Goal: Find specific page/section: Find specific page/section

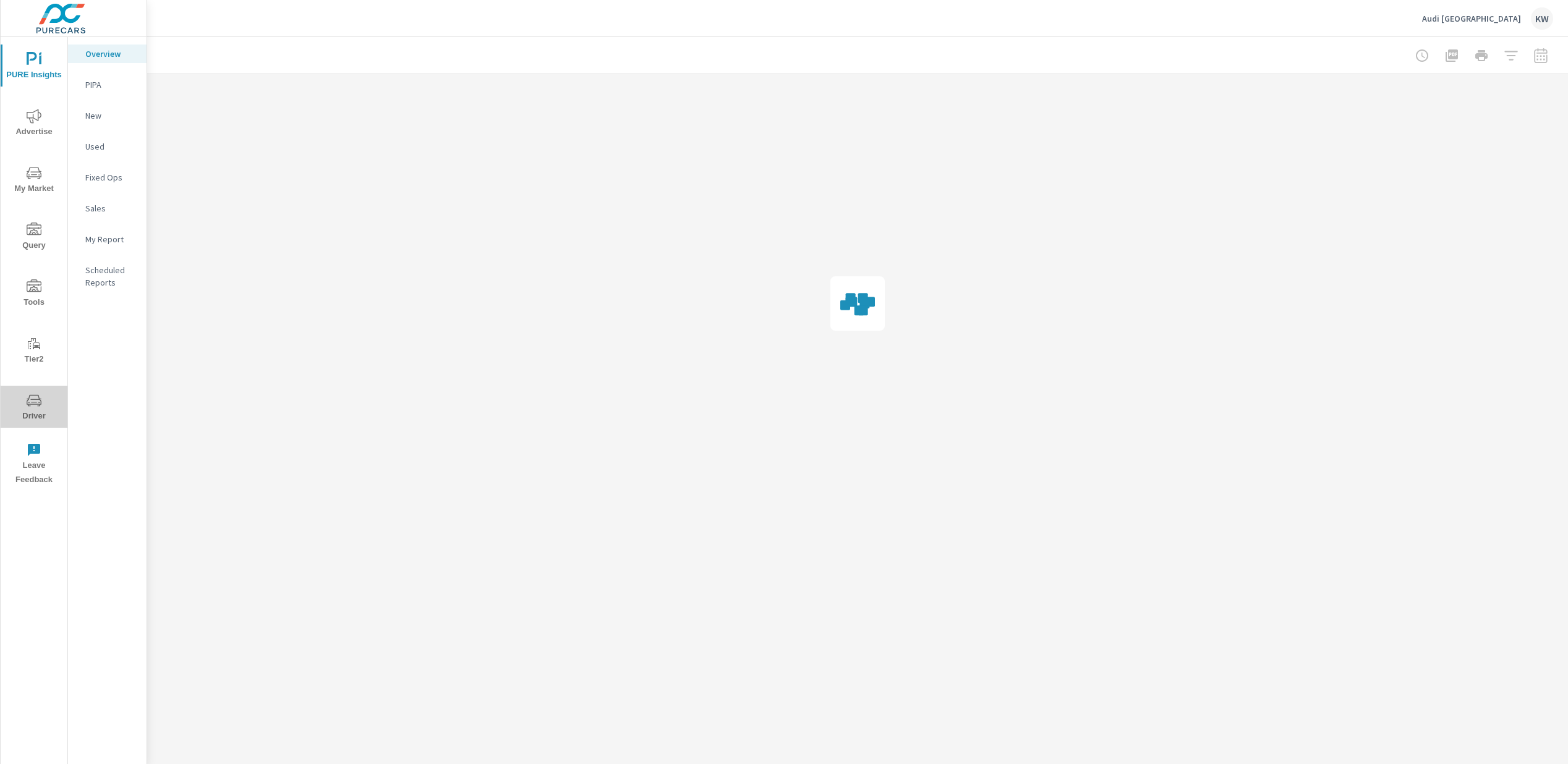
click at [35, 414] on span "Driver" at bounding box center [34, 408] width 59 height 30
click at [44, 416] on span "Driver" at bounding box center [34, 408] width 59 height 30
click at [32, 408] on span "Driver" at bounding box center [34, 408] width 59 height 30
click at [34, 413] on span "Driver" at bounding box center [34, 408] width 59 height 30
click at [30, 414] on span "Driver" at bounding box center [34, 408] width 59 height 30
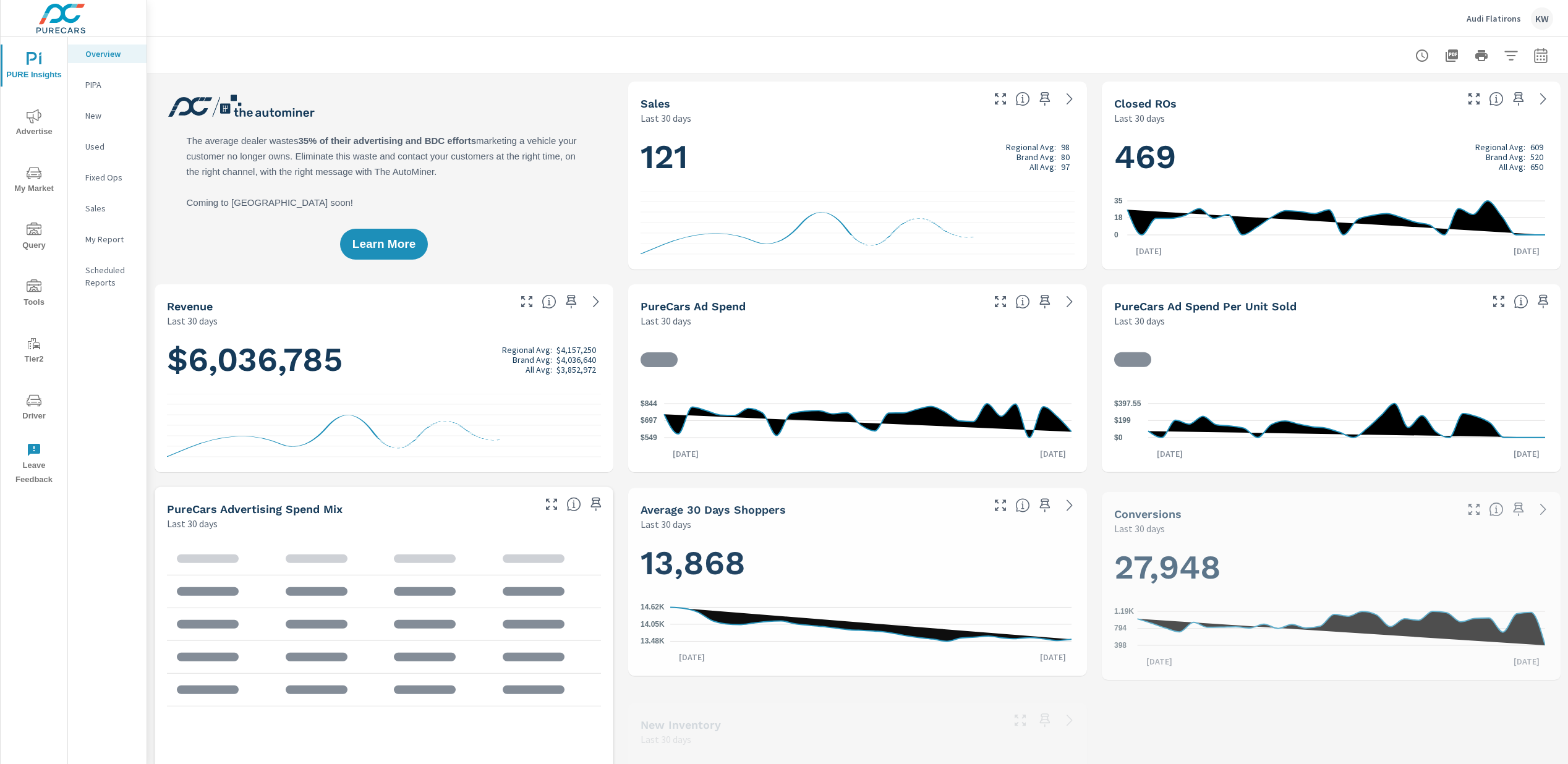
scroll to position [1, 0]
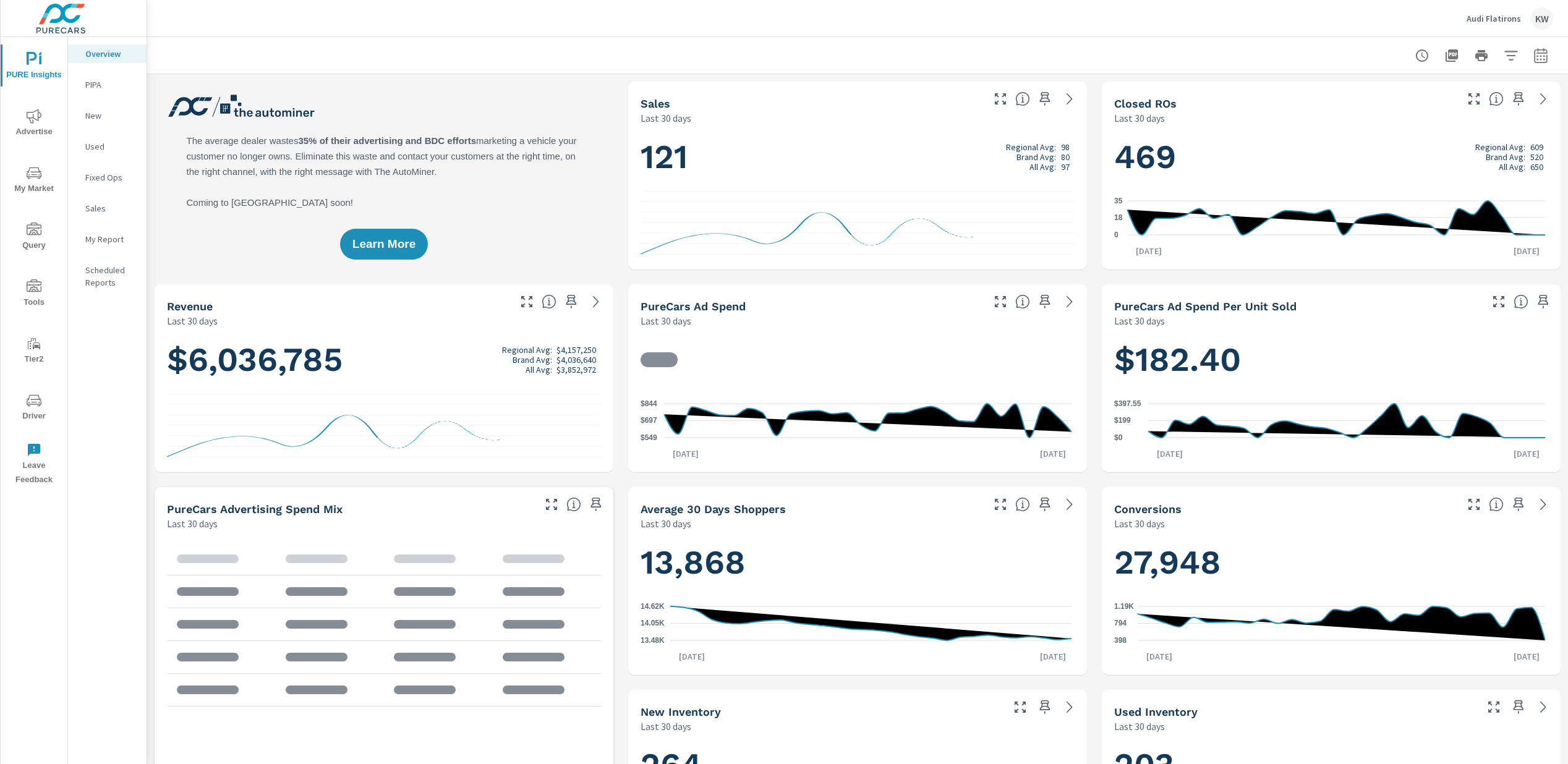
click at [30, 414] on span "Driver" at bounding box center [34, 408] width 59 height 30
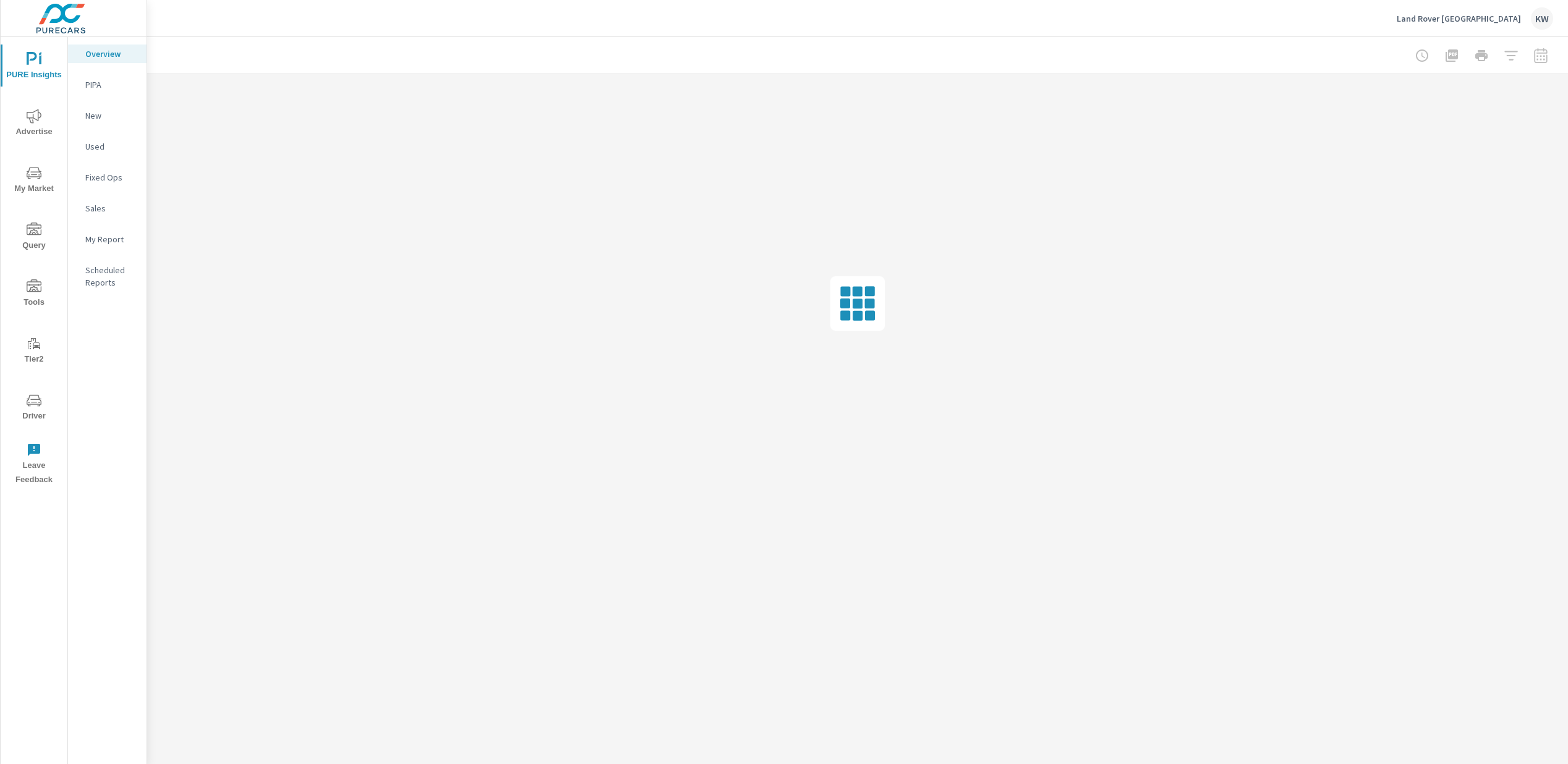
click at [37, 414] on span "Driver" at bounding box center [34, 408] width 59 height 30
click at [31, 410] on span "Driver" at bounding box center [34, 408] width 59 height 30
click at [34, 408] on span "Driver" at bounding box center [34, 408] width 59 height 30
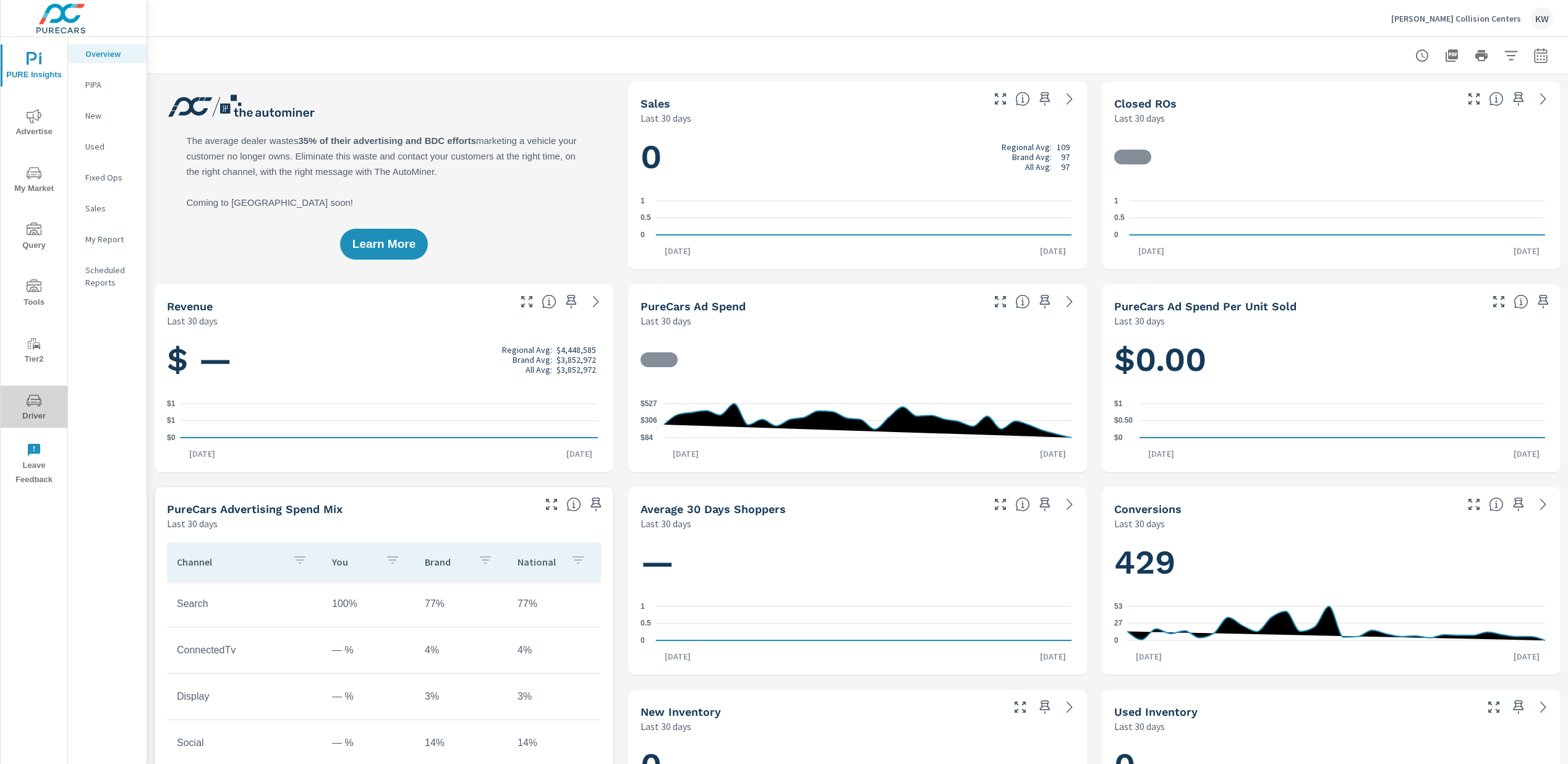
click at [42, 412] on span "Driver" at bounding box center [34, 408] width 59 height 30
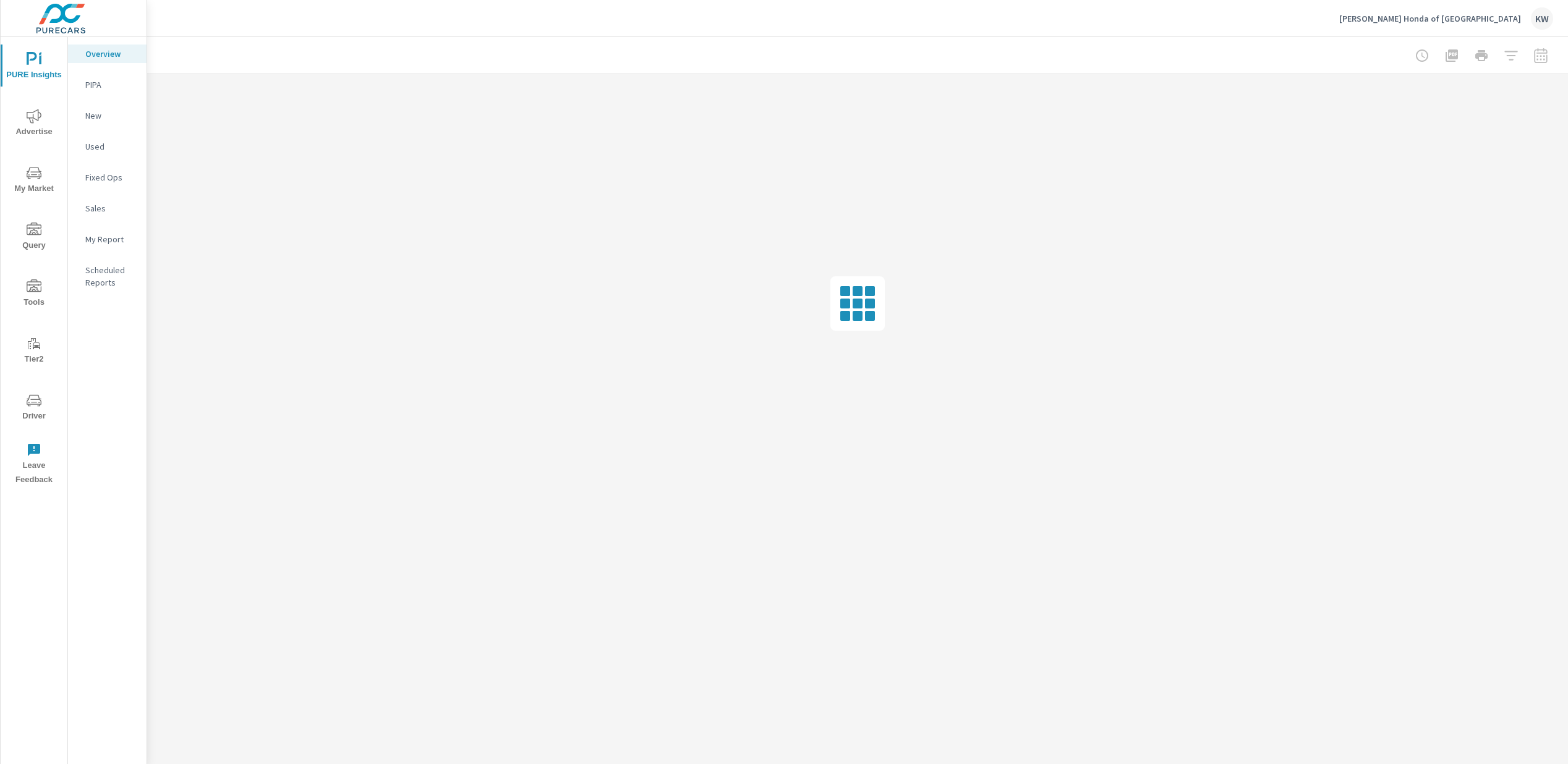
click at [26, 411] on span "Driver" at bounding box center [34, 408] width 59 height 30
click at [33, 408] on icon "nav menu" at bounding box center [34, 400] width 15 height 15
click at [37, 413] on span "Driver" at bounding box center [34, 408] width 59 height 30
click at [36, 413] on span "Driver" at bounding box center [34, 408] width 59 height 30
click at [32, 408] on span "Driver" at bounding box center [34, 408] width 59 height 30
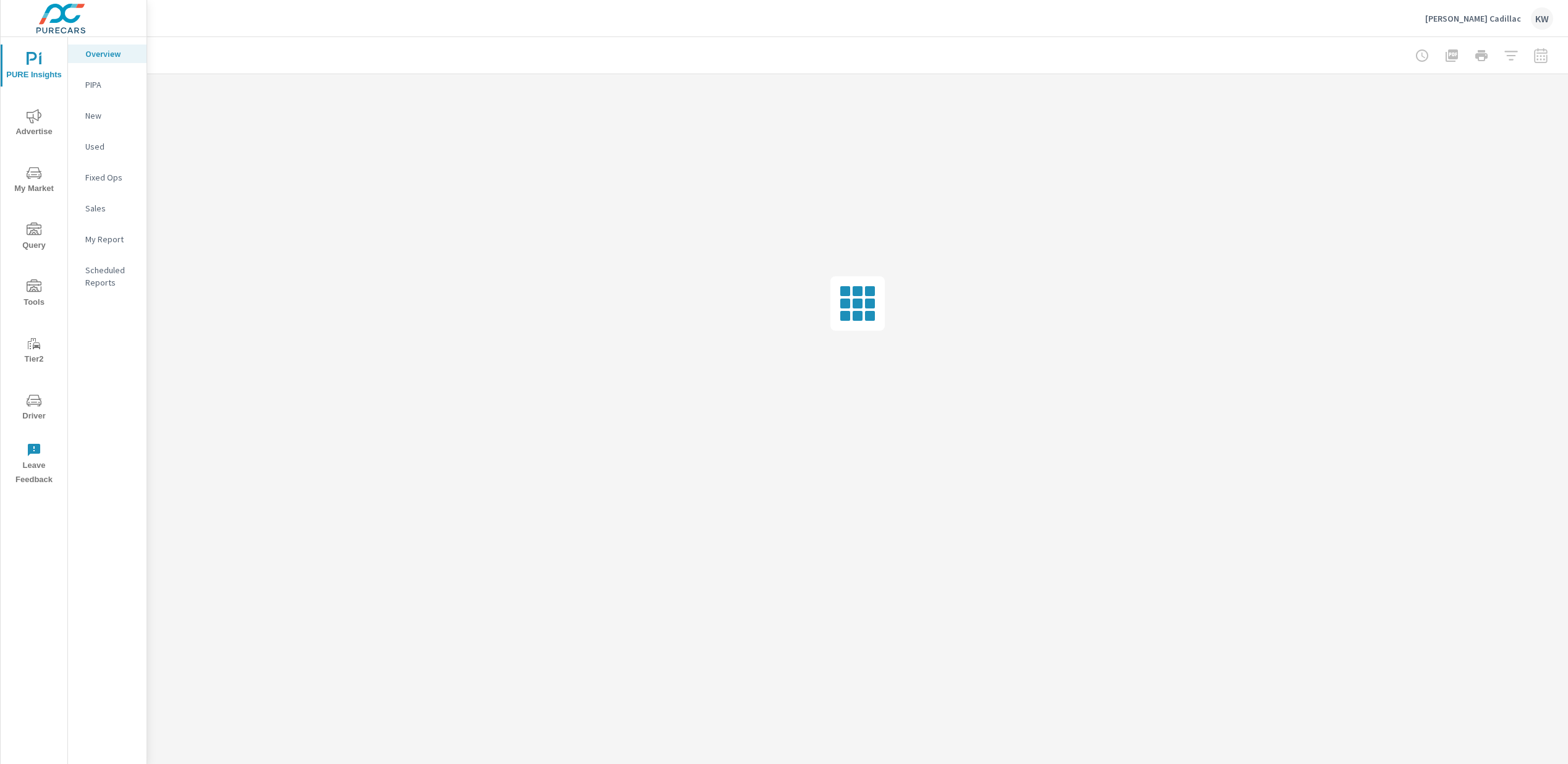
click at [34, 411] on span "Driver" at bounding box center [34, 408] width 59 height 30
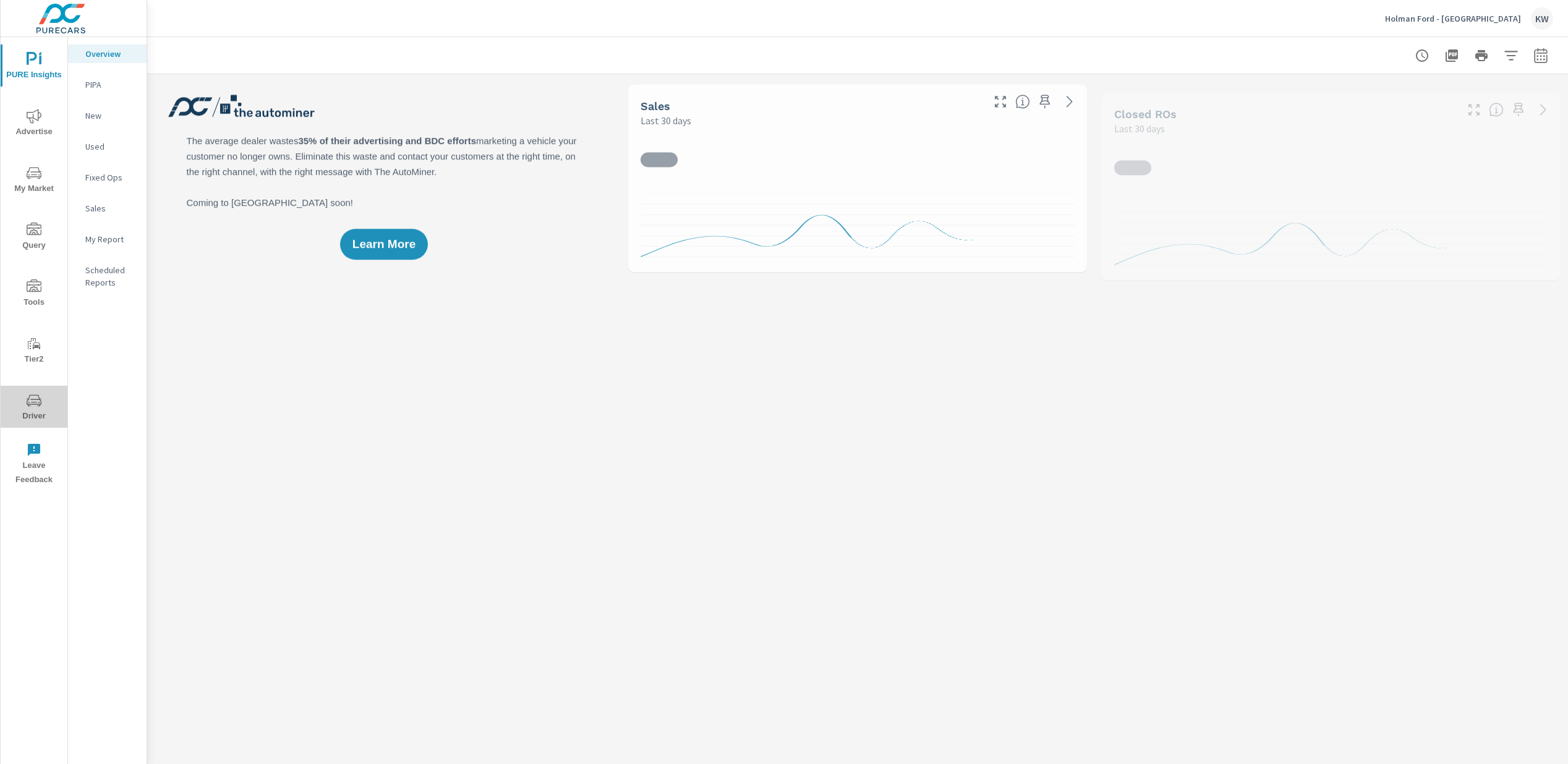
click at [31, 409] on span "Driver" at bounding box center [34, 408] width 59 height 30
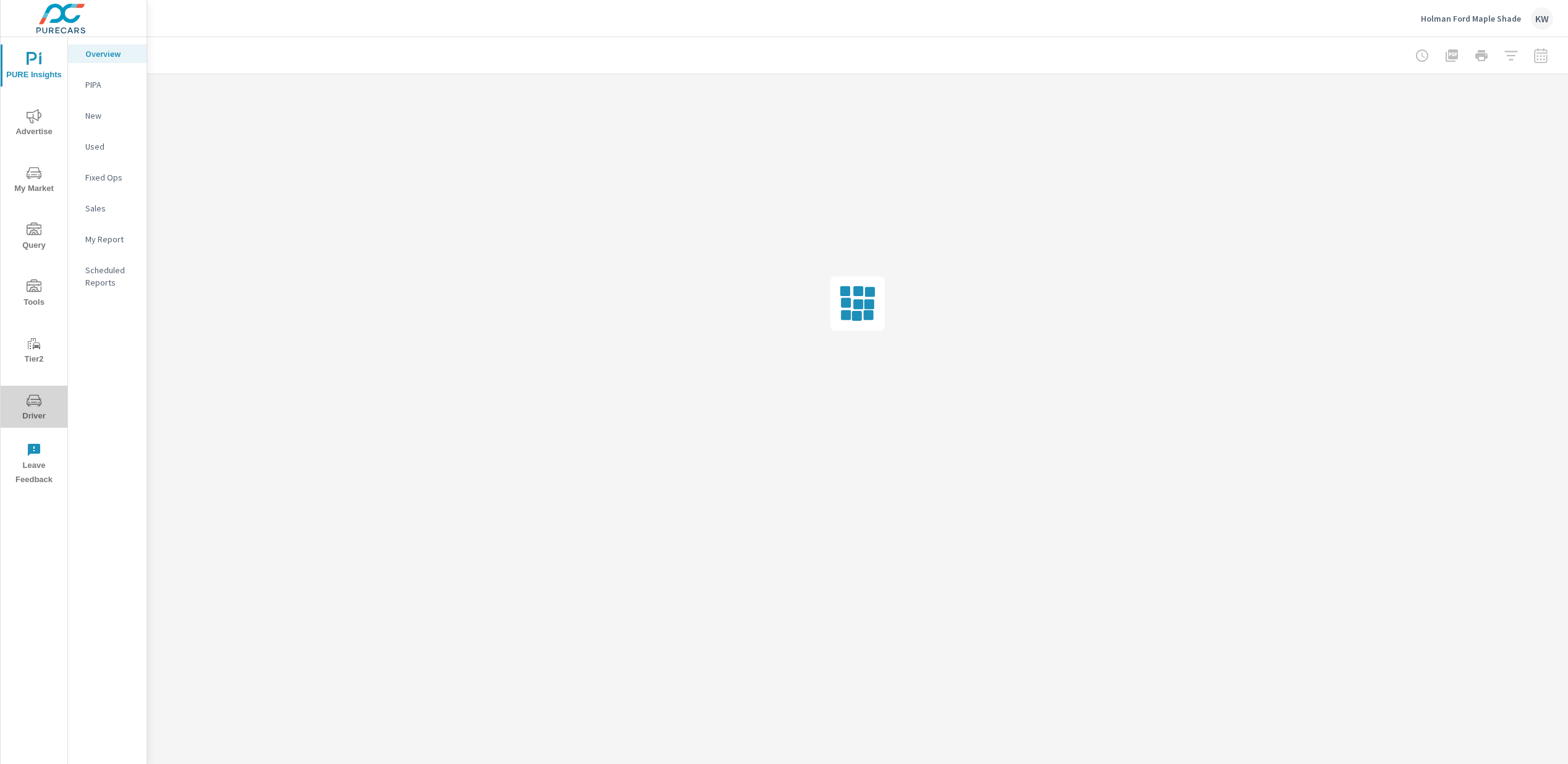
click at [38, 412] on span "Driver" at bounding box center [34, 408] width 59 height 30
click at [23, 416] on span "Driver" at bounding box center [34, 408] width 59 height 30
click at [35, 412] on span "Driver" at bounding box center [34, 408] width 59 height 30
click at [32, 411] on span "Driver" at bounding box center [34, 408] width 59 height 30
